Goal: Information Seeking & Learning: Learn about a topic

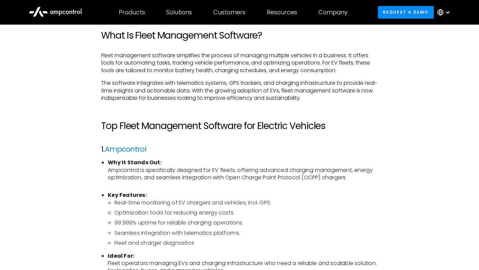
scroll to position [394, 0]
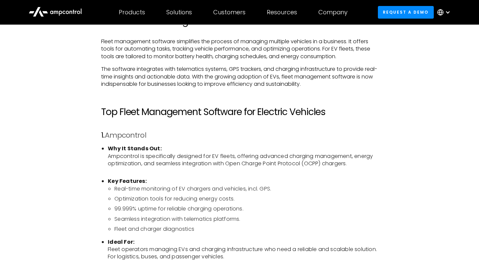
click at [126, 133] on link "Ampcontrol" at bounding box center [126, 135] width 42 height 10
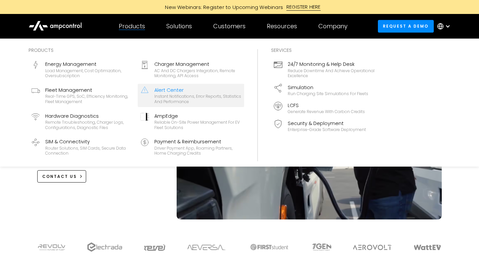
click at [169, 97] on div "Instant notifications, error reports, statistics and performance" at bounding box center [197, 99] width 87 height 10
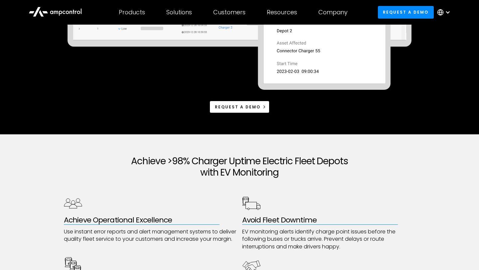
scroll to position [217, 0]
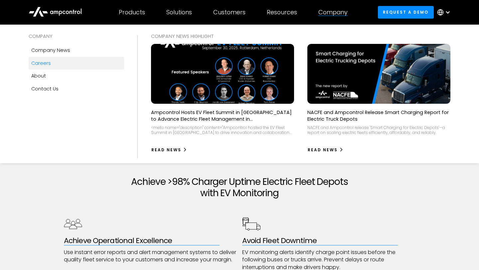
click at [51, 65] on link "Careers" at bounding box center [76, 63] width 95 height 13
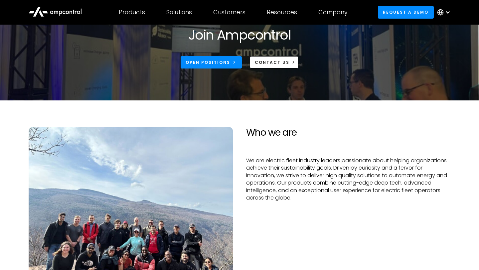
scroll to position [59, 0]
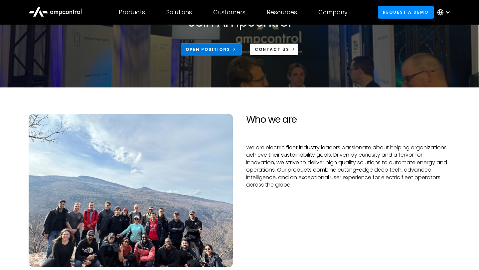
click at [223, 55] on link "Open Positions" at bounding box center [211, 49] width 61 height 12
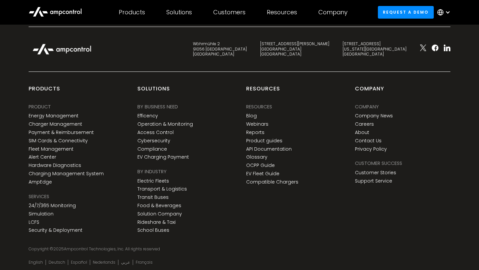
scroll to position [1031, 0]
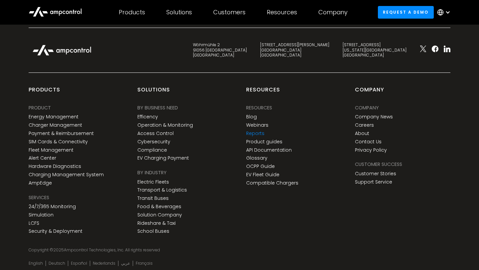
click at [260, 135] on link "Reports" at bounding box center [255, 134] width 18 height 6
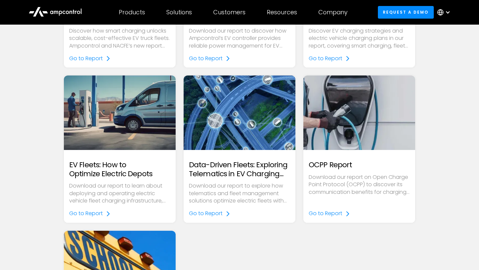
scroll to position [175, 0]
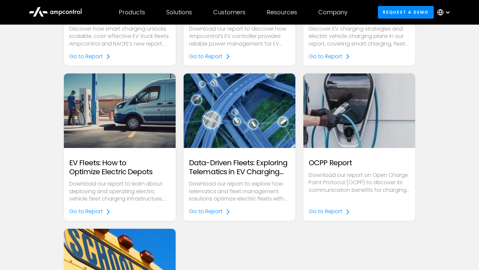
click at [248, 170] on h2 "Data-Driven Fleets: Exploring Telematics in EV Charging and Fleet Management" at bounding box center [239, 168] width 101 height 18
click at [211, 209] on div "Go to Report" at bounding box center [206, 211] width 34 height 7
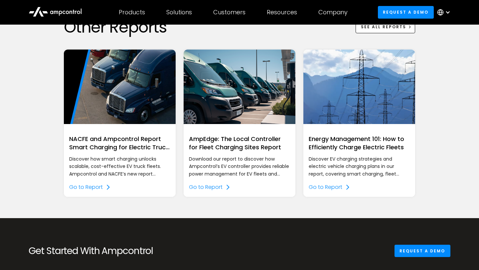
scroll to position [777, 0]
